Goal: Information Seeking & Learning: Learn about a topic

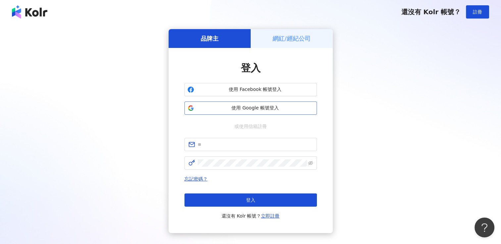
click at [254, 107] on span "使用 Google 帳號登入" at bounding box center [255, 108] width 117 height 7
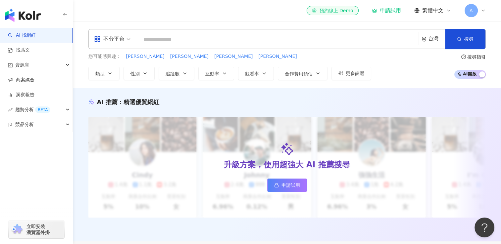
click at [203, 35] on input "search" at bounding box center [278, 39] width 276 height 13
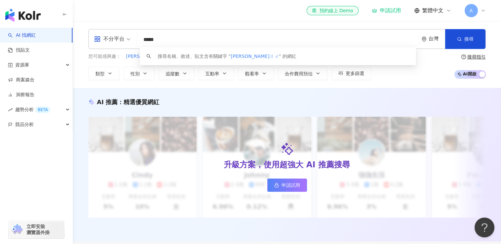
type input "***"
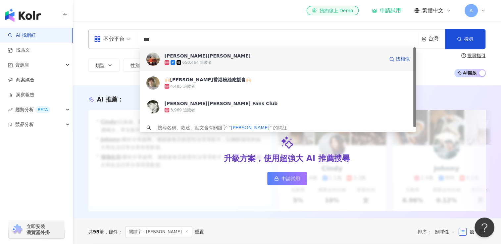
click at [214, 63] on div "650,464 追蹤者" at bounding box center [274, 62] width 219 height 7
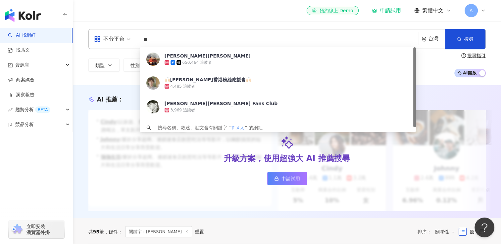
type input "*"
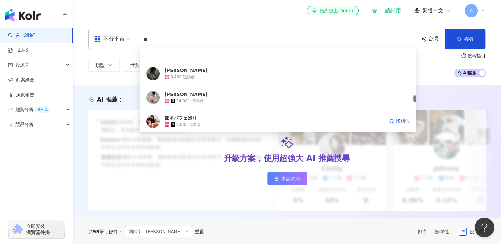
scroll to position [828, 0]
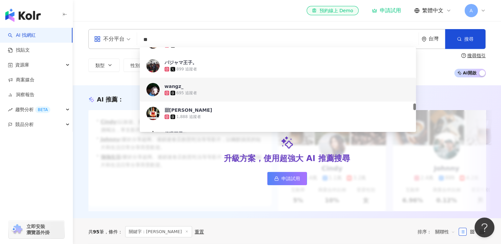
type input "*"
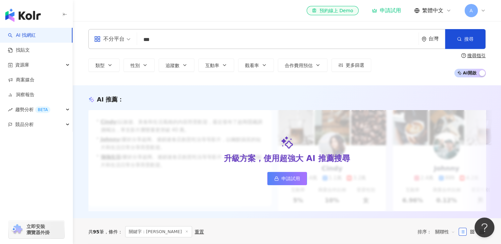
type input "***"
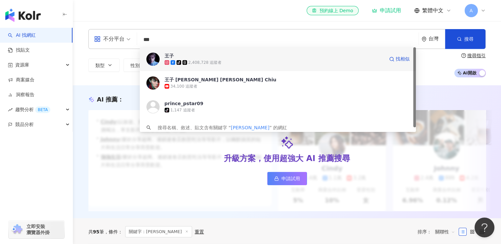
click at [239, 64] on div "tiktok-icon 2,408,728 追蹤者" at bounding box center [274, 62] width 219 height 7
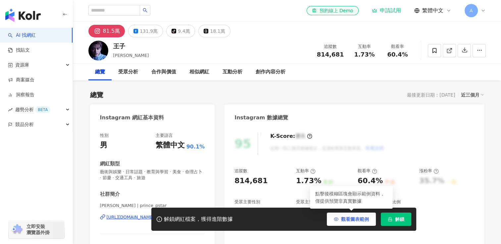
click at [362, 222] on span "觀看圖表範例" at bounding box center [355, 219] width 28 height 5
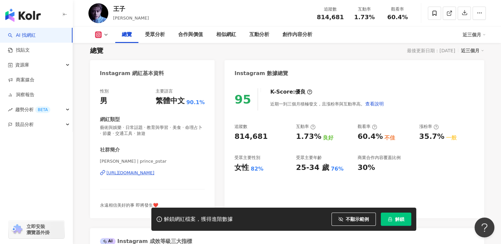
scroll to position [33, 0]
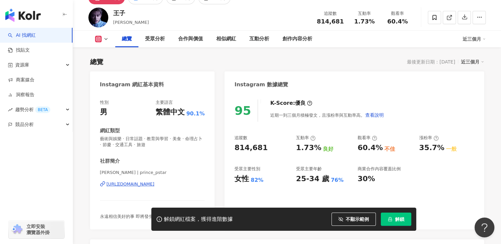
click at [105, 39] on icon at bounding box center [105, 38] width 5 height 5
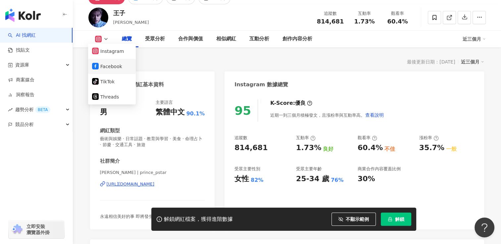
click at [107, 70] on button "Facebook" at bounding box center [112, 66] width 40 height 9
